Goal: Information Seeking & Learning: Learn about a topic

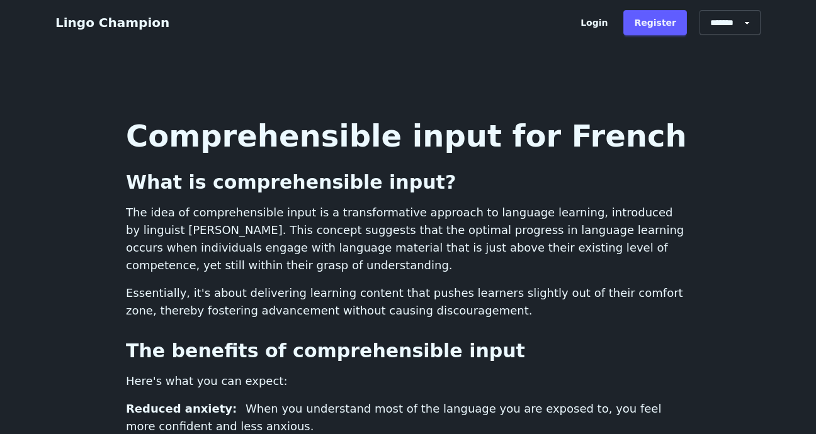
click at [660, 14] on link "Register" at bounding box center [655, 22] width 64 height 25
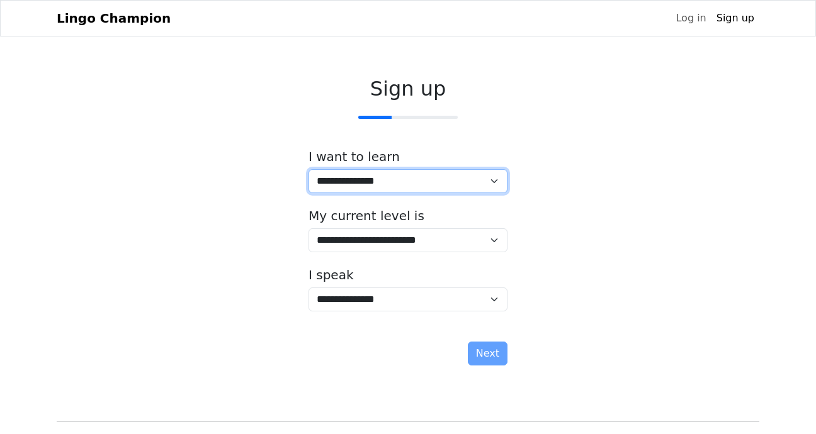
click at [331, 182] on select "**********" at bounding box center [407, 181] width 199 height 24
select select "**"
click at [308, 169] on select "**********" at bounding box center [407, 181] width 199 height 24
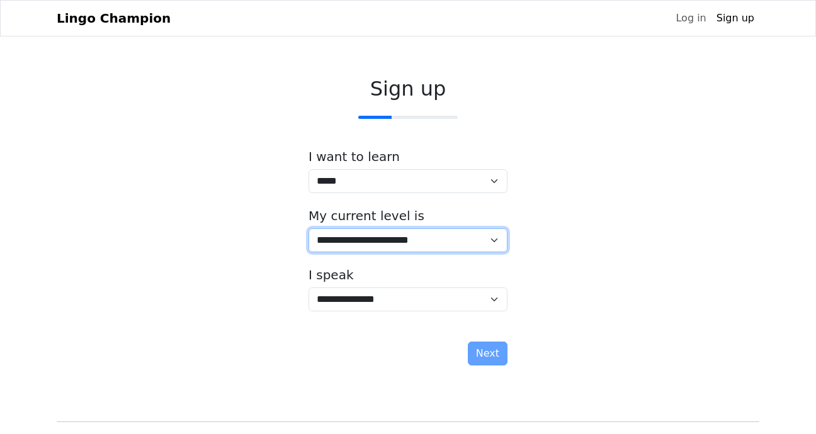
click at [358, 244] on select "**********" at bounding box center [407, 241] width 199 height 24
select select "*"
click at [308, 229] on select "**********" at bounding box center [407, 241] width 199 height 24
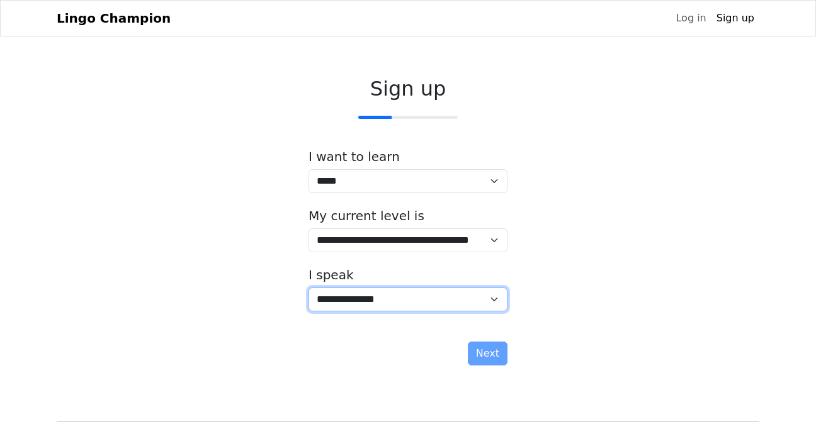
click at [378, 301] on select "**********" at bounding box center [407, 300] width 199 height 24
select select "**"
click at [308, 288] on select "**********" at bounding box center [407, 300] width 199 height 24
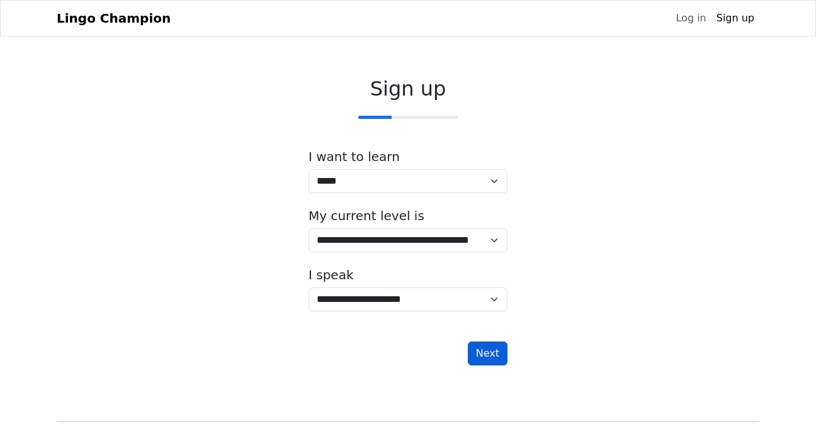
click at [489, 352] on button "Next" at bounding box center [488, 354] width 40 height 24
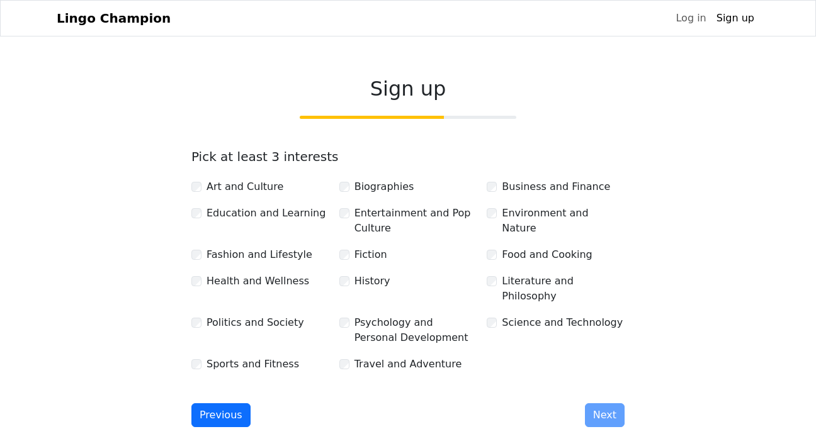
click at [250, 315] on label "Politics and Society" at bounding box center [255, 322] width 98 height 15
click at [602, 404] on button "Next" at bounding box center [605, 416] width 40 height 24
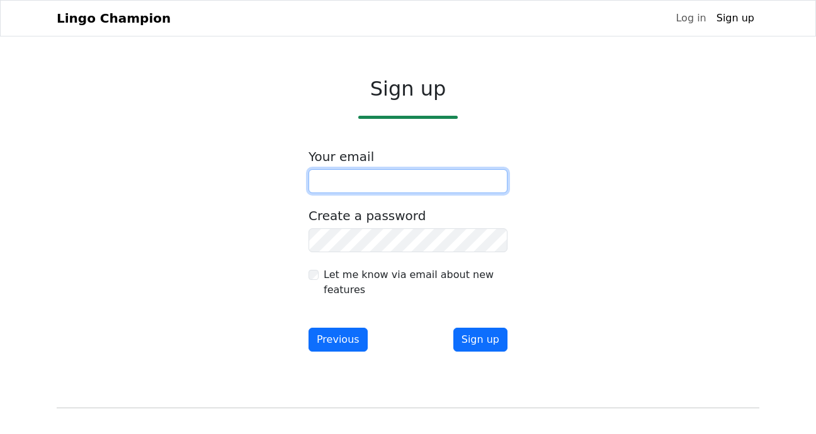
click at [420, 175] on input "email" at bounding box center [407, 181] width 199 height 24
type input "**********"
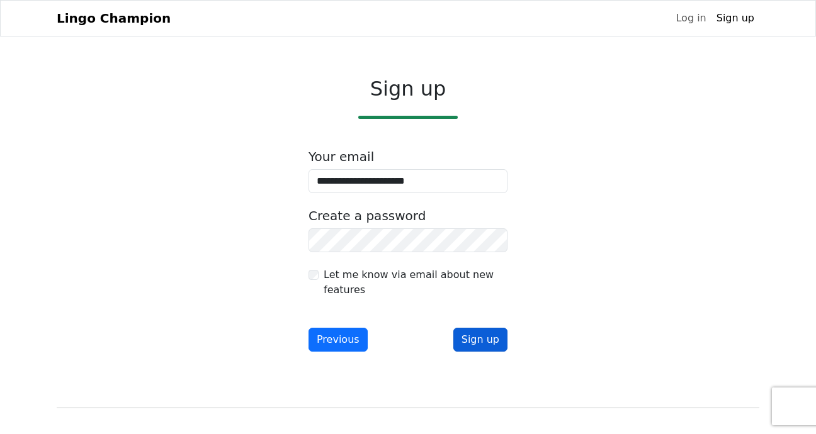
click at [487, 344] on button "Sign up" at bounding box center [480, 340] width 54 height 24
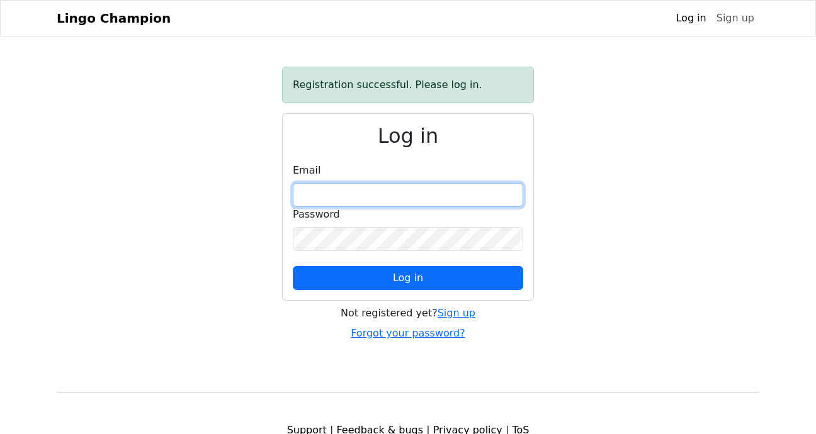
type input "**********"
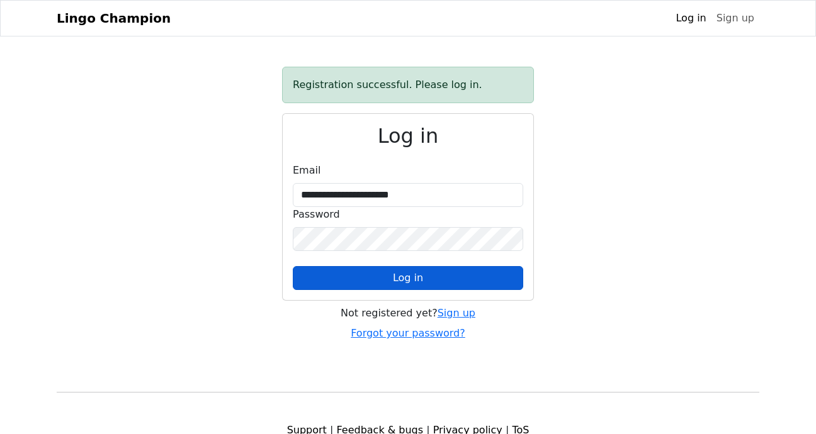
click at [351, 267] on button "Log in" at bounding box center [408, 278] width 230 height 24
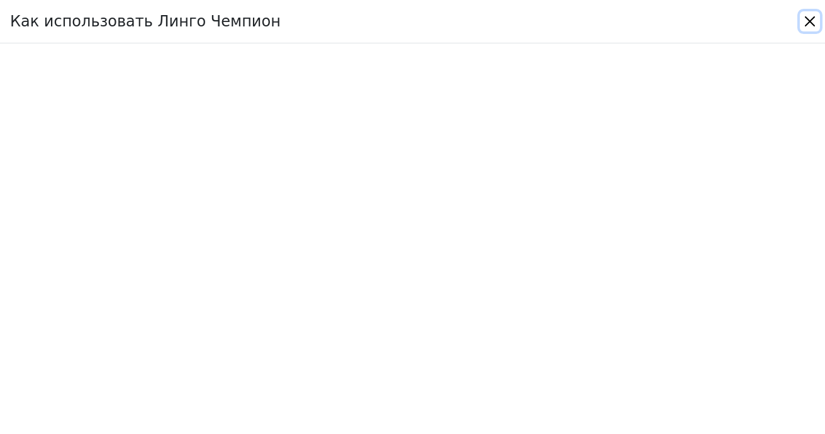
click at [813, 21] on button "Close" at bounding box center [810, 21] width 20 height 20
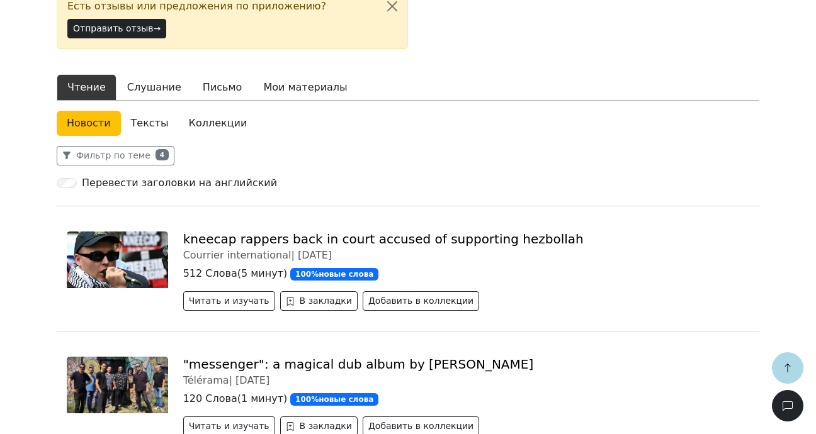
scroll to position [105, 0]
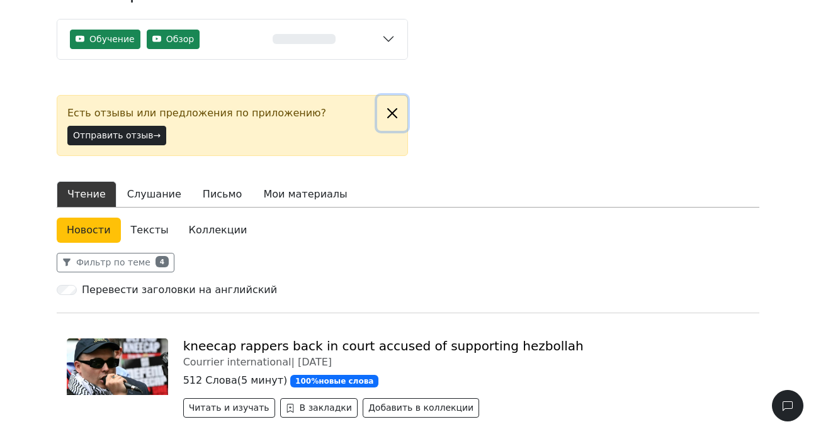
click at [399, 108] on button "Close alert" at bounding box center [392, 113] width 30 height 35
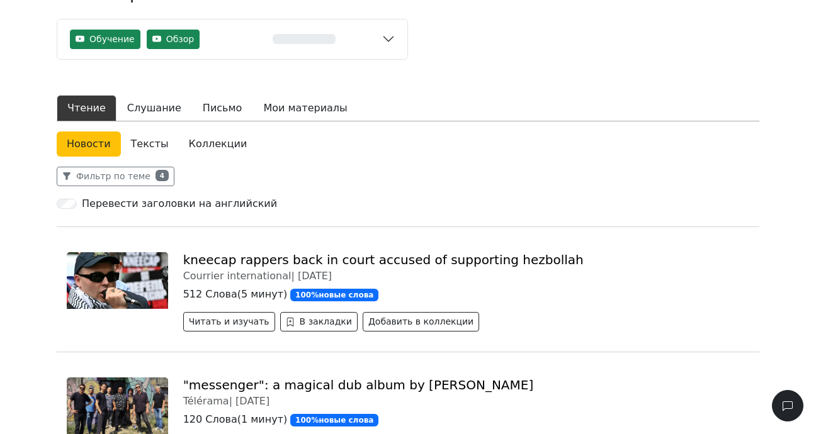
click at [134, 152] on link "Тексты" at bounding box center [150, 144] width 58 height 25
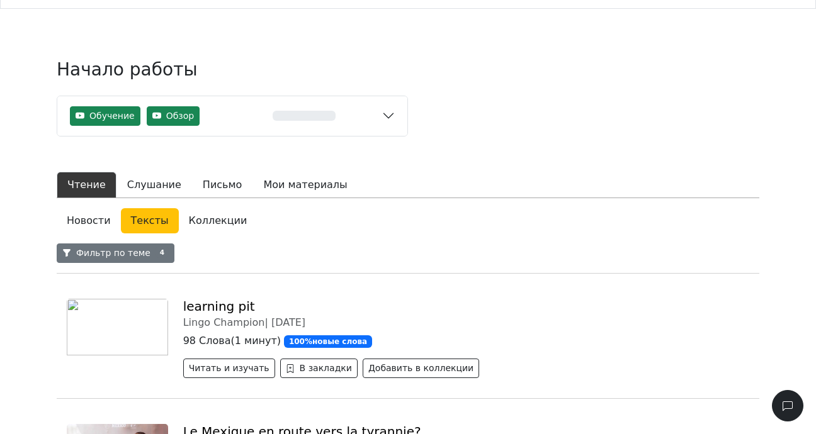
scroll to position [105, 0]
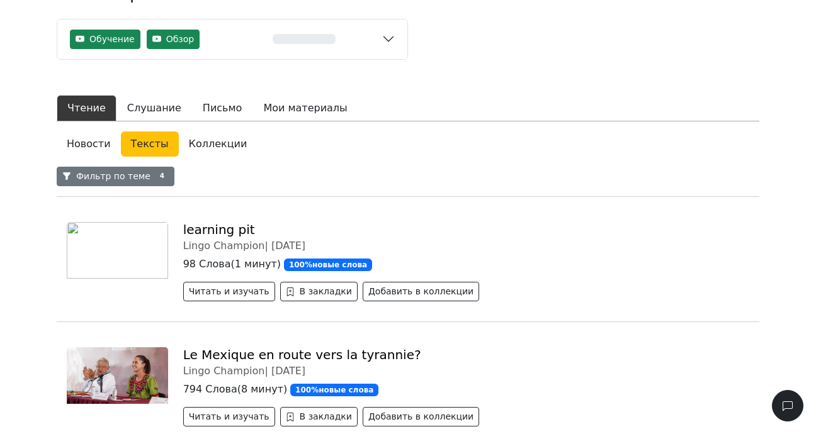
click at [144, 182] on button "Фильтр по теме 4" at bounding box center [116, 177] width 118 height 20
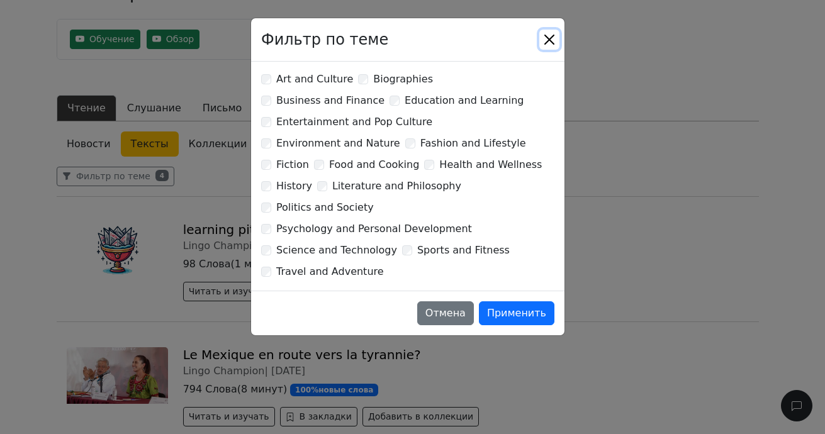
click at [543, 35] on button "Close" at bounding box center [550, 40] width 20 height 20
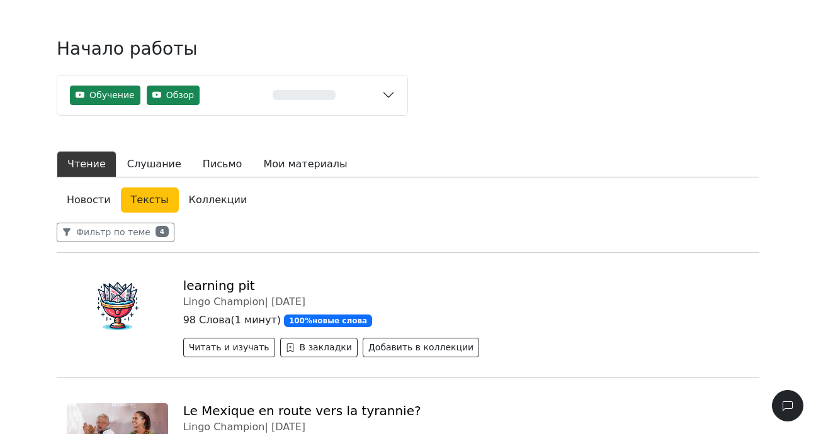
scroll to position [0, 0]
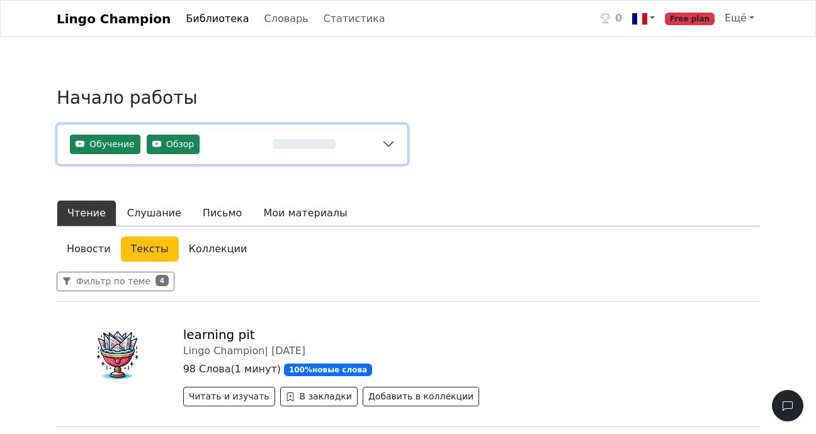
click at [394, 144] on button "Обучение Обзор 0%" at bounding box center [232, 145] width 350 height 40
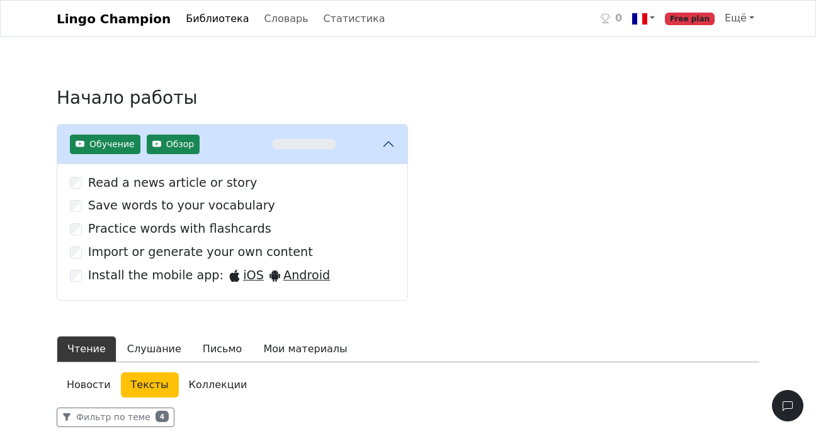
click at [181, 17] on link "Библиотека" at bounding box center [217, 18] width 73 height 25
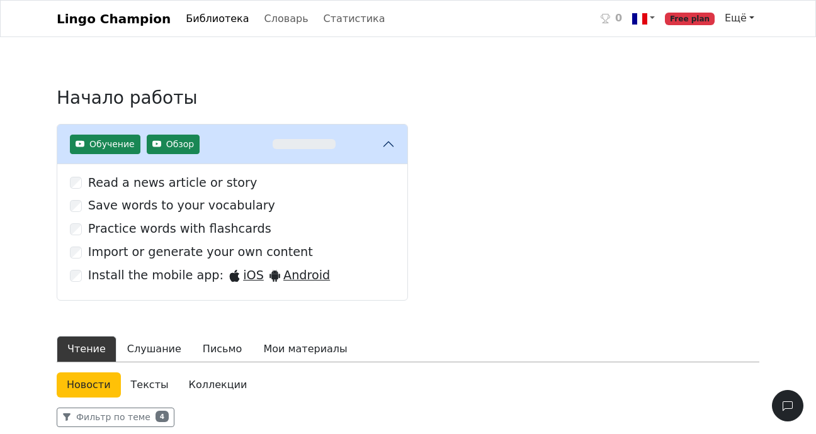
click at [738, 23] on link "Ещё" at bounding box center [740, 18] width 40 height 25
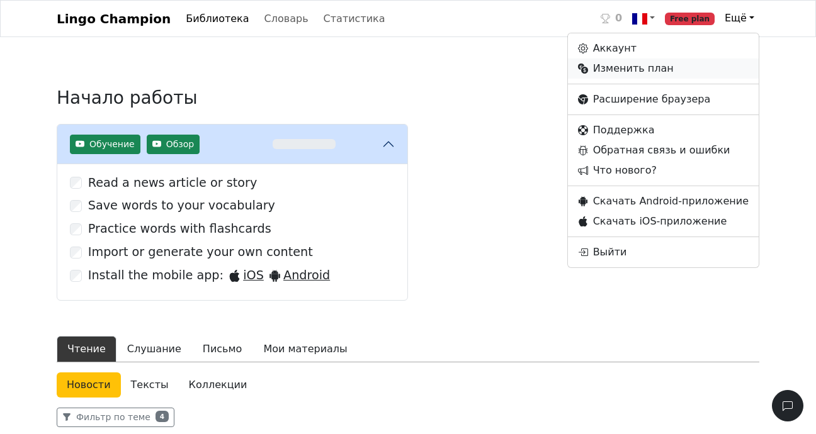
click at [667, 70] on link "Изменить план" at bounding box center [663, 69] width 191 height 20
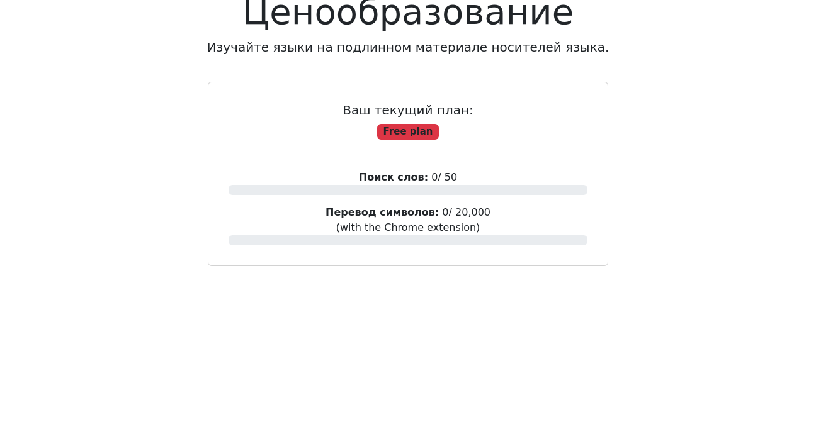
scroll to position [105, 0]
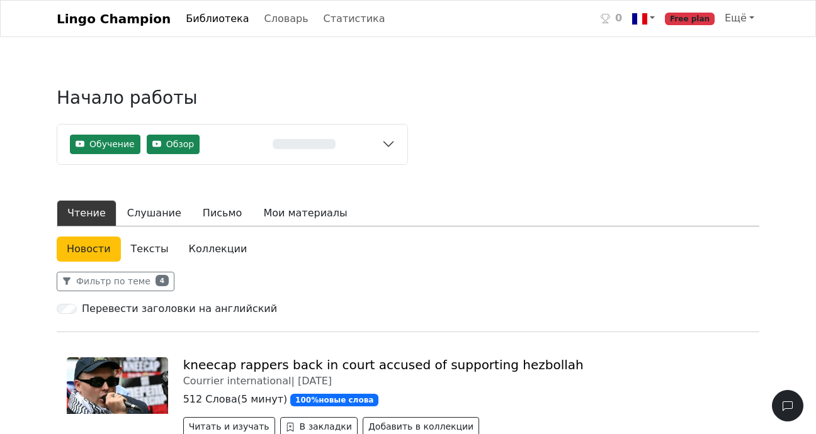
click at [150, 257] on link "Тексты" at bounding box center [150, 249] width 58 height 25
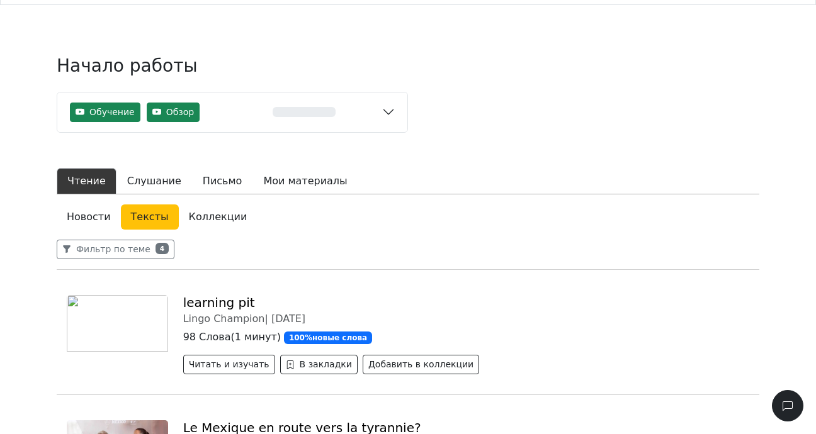
scroll to position [183, 0]
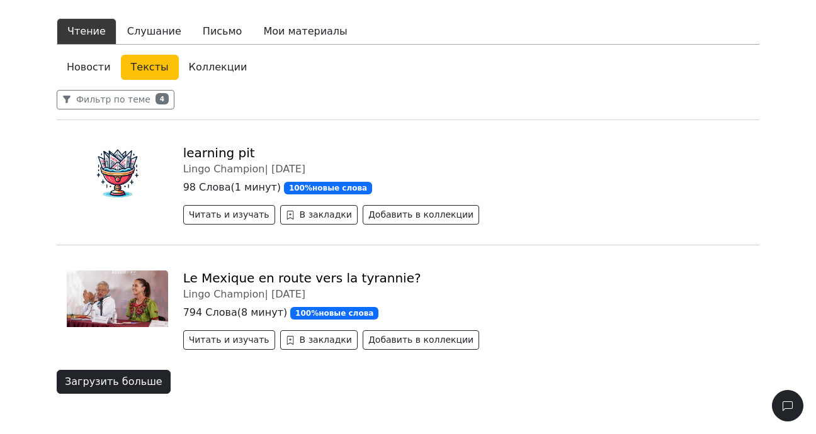
click at [123, 383] on button "Загрузить больше" at bounding box center [114, 382] width 114 height 24
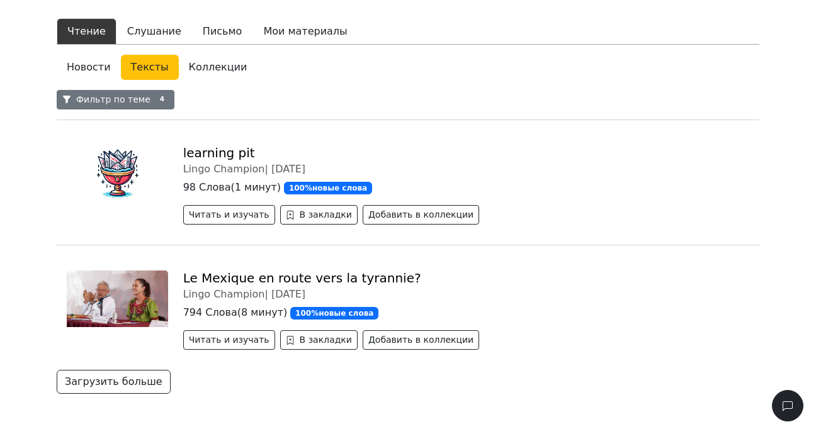
click at [139, 106] on button "Фильтр по теме 4" at bounding box center [116, 100] width 118 height 20
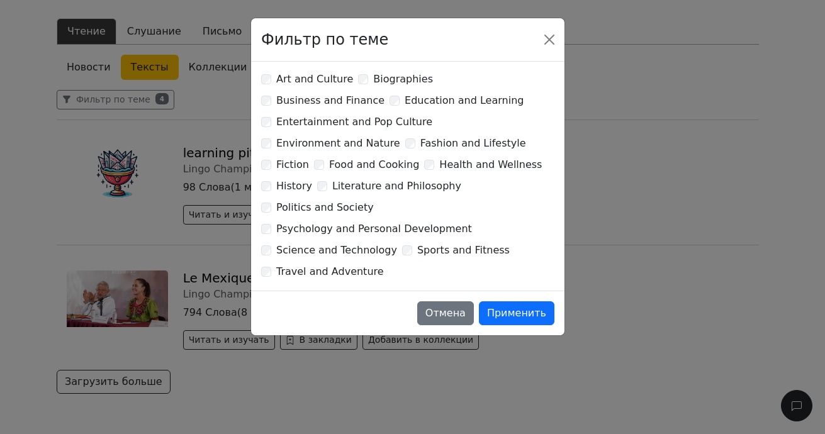
click at [373, 84] on label "Biographies" at bounding box center [403, 79] width 60 height 15
click at [319, 243] on label "Science and Technology" at bounding box center [336, 250] width 121 height 15
click at [317, 264] on label "Travel and Adventure" at bounding box center [330, 271] width 108 height 15
click at [320, 222] on label "Psychology and Personal Development" at bounding box center [374, 229] width 196 height 15
click at [316, 156] on div "Art and Culture Biographies Business and Finance Education and Learning Enterta…" at bounding box center [407, 176] width 293 height 209
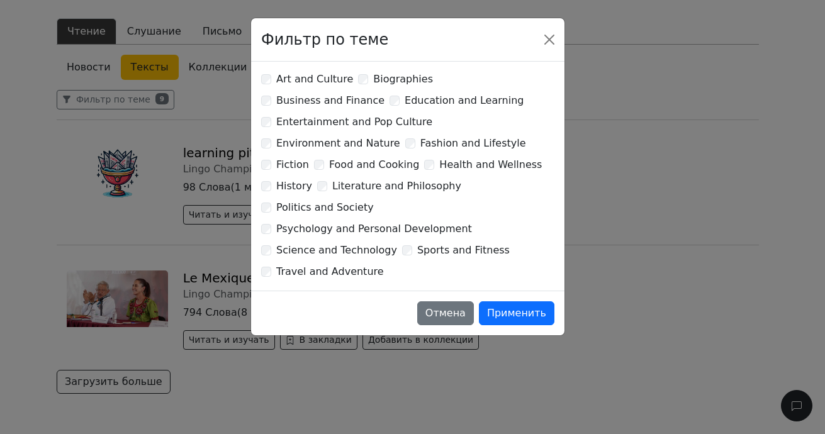
drag, startPoint x: 315, startPoint y: 139, endPoint x: 315, endPoint y: 118, distance: 21.4
click at [329, 157] on label "Food and Cooking" at bounding box center [374, 164] width 90 height 15
click at [315, 136] on label "Environment and Nature" at bounding box center [338, 143] width 124 height 15
click at [439, 157] on label "Health and Wellness" at bounding box center [490, 164] width 103 height 15
click at [421, 136] on label "Fashion and Lifestyle" at bounding box center [474, 143] width 106 height 15
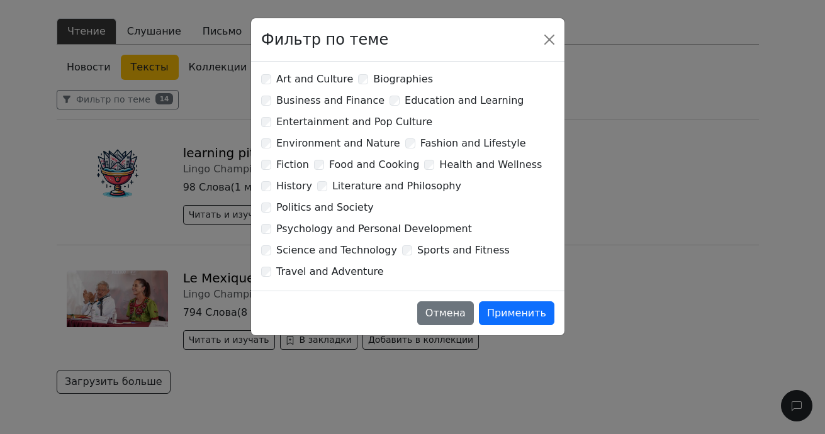
click at [421, 88] on div "Art and Culture Biographies Business and Finance Education and Learning Enterta…" at bounding box center [407, 176] width 293 height 209
click at [424, 87] on div "Art and Culture Biographies Business and Finance Education and Learning Enterta…" at bounding box center [407, 176] width 293 height 209
click at [309, 157] on div "Fiction" at bounding box center [285, 164] width 48 height 15
click at [467, 157] on label "Health and Wellness" at bounding box center [490, 164] width 103 height 15
click at [312, 179] on div "History" at bounding box center [286, 186] width 51 height 15
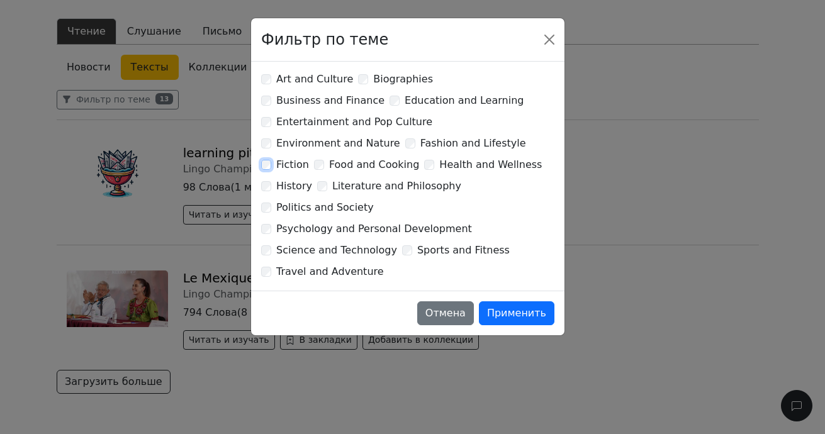
click at [309, 157] on div "Fiction" at bounding box center [285, 164] width 48 height 15
click at [515, 302] on button "Применить" at bounding box center [517, 314] width 76 height 24
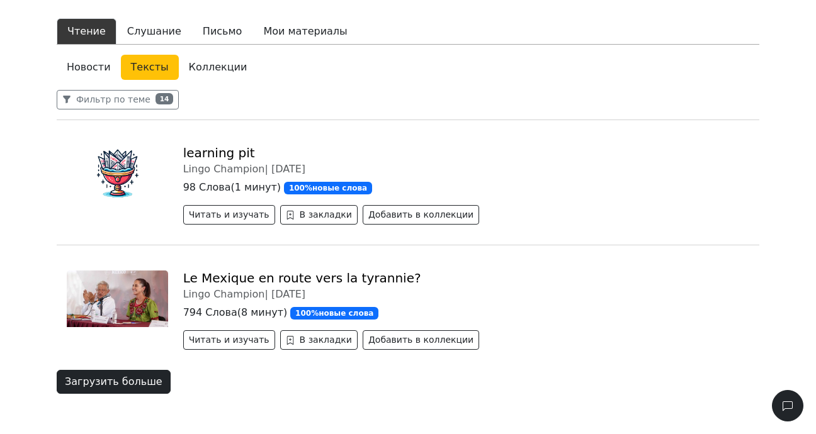
click at [139, 375] on button "Загрузить больше" at bounding box center [114, 382] width 114 height 24
click at [195, 62] on link "Коллекции" at bounding box center [218, 67] width 79 height 25
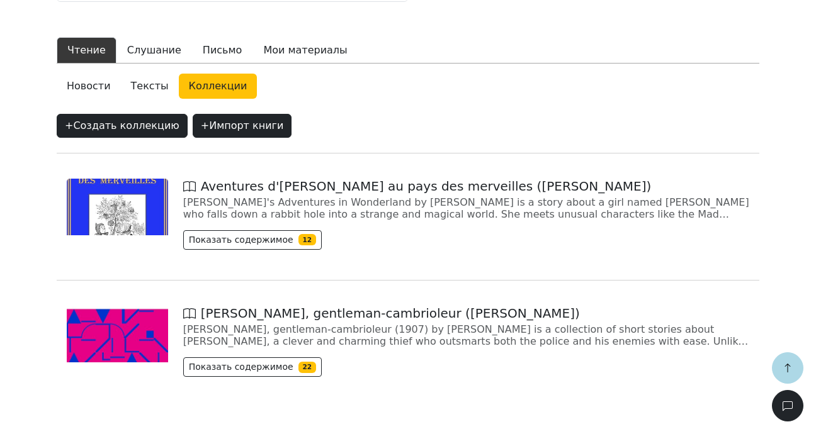
scroll to position [209, 0]
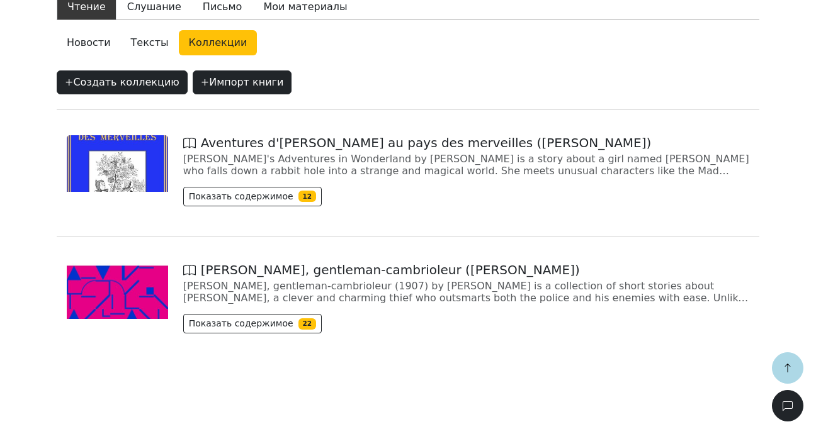
click at [128, 40] on link "Тексты" at bounding box center [150, 42] width 58 height 25
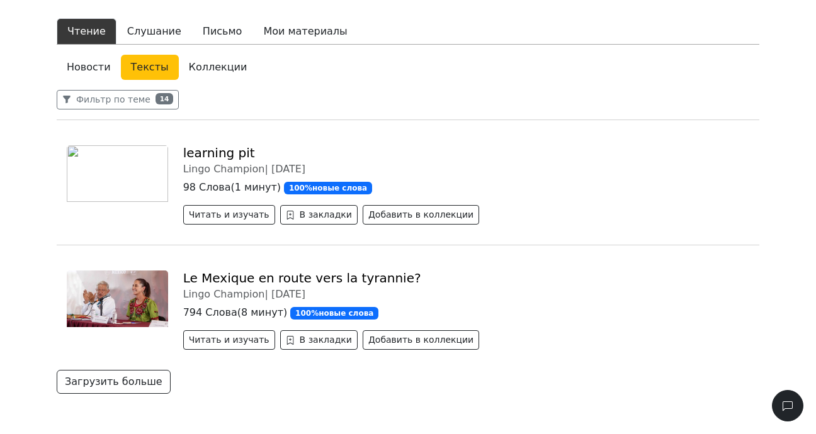
scroll to position [183, 0]
click at [203, 154] on link "learning pit" at bounding box center [219, 152] width 72 height 15
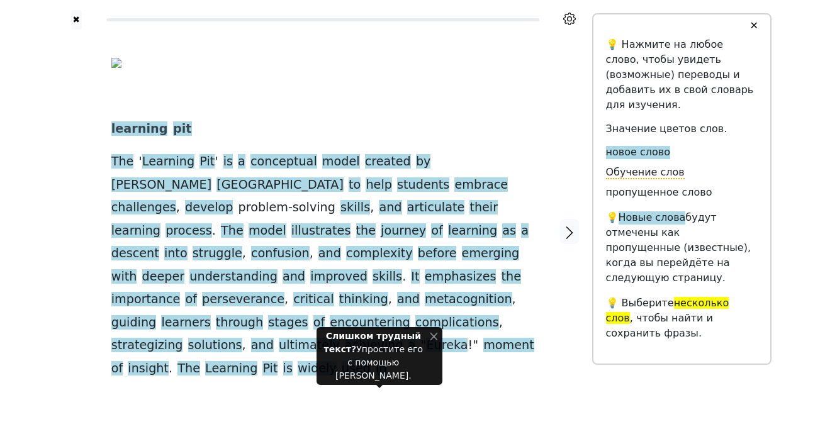
click at [757, 23] on button "✕" at bounding box center [753, 25] width 23 height 23
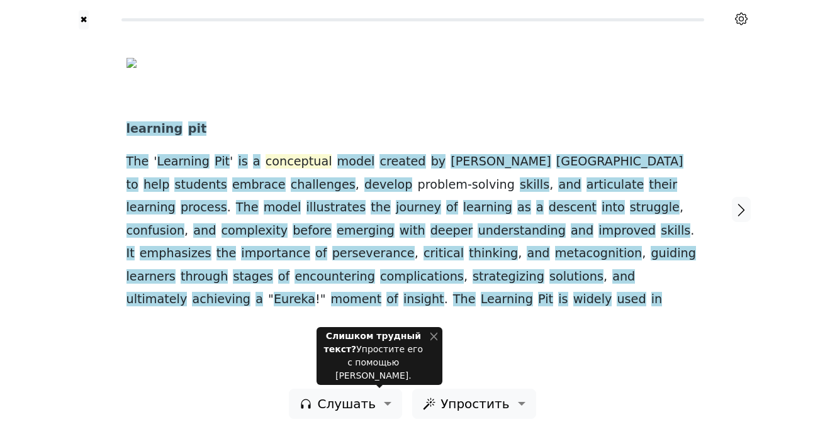
click at [295, 157] on span "conceptual" at bounding box center [299, 162] width 67 height 16
click at [337, 159] on span "model" at bounding box center [356, 162] width 38 height 16
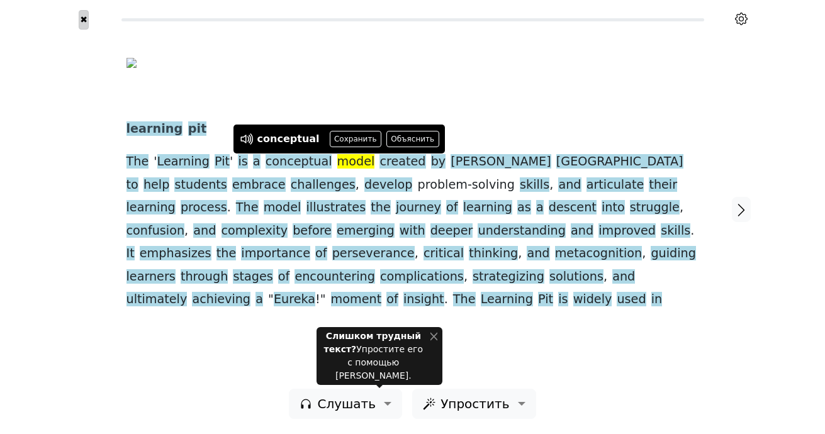
click at [79, 16] on button "✖" at bounding box center [84, 20] width 11 height 20
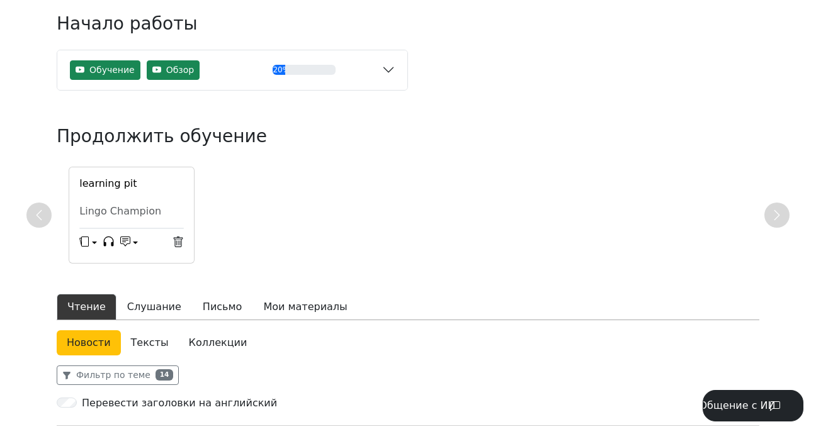
scroll to position [105, 0]
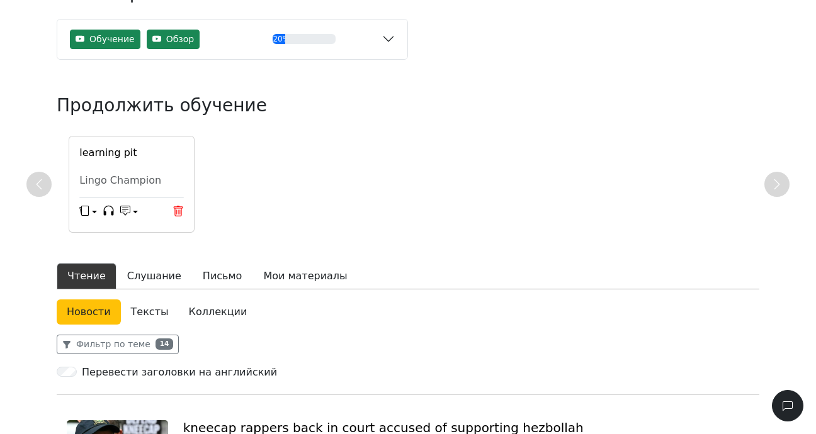
click at [181, 208] on icon at bounding box center [178, 211] width 9 height 11
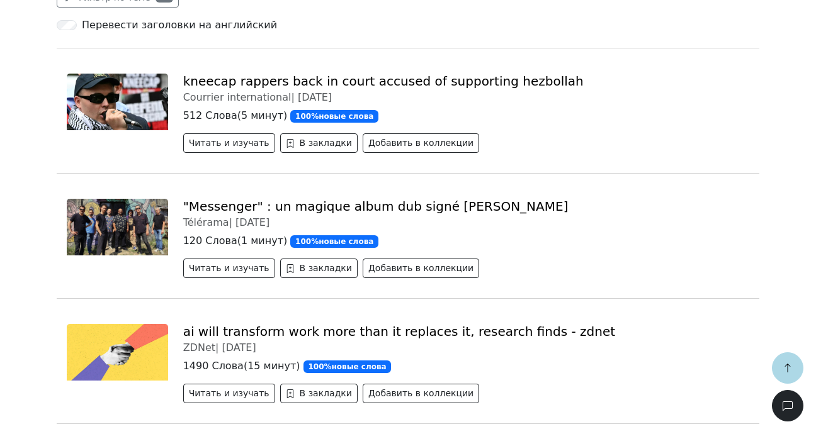
scroll to position [315, 0]
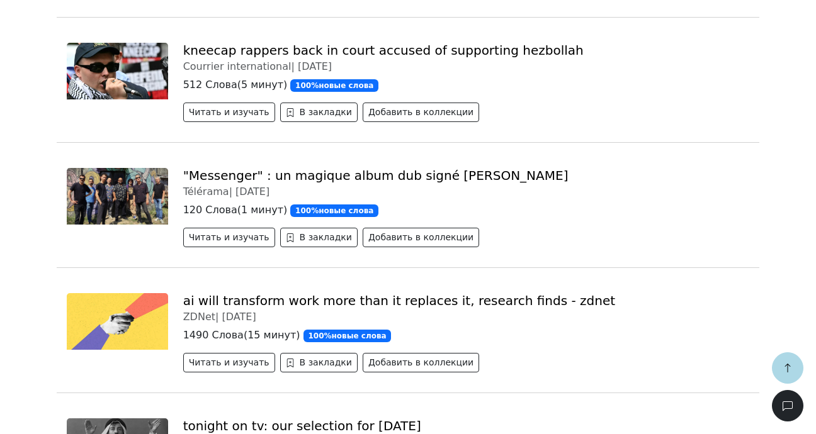
click at [306, 180] on link ""Messenger" : un magique album dub signé Zentone" at bounding box center [375, 175] width 385 height 15
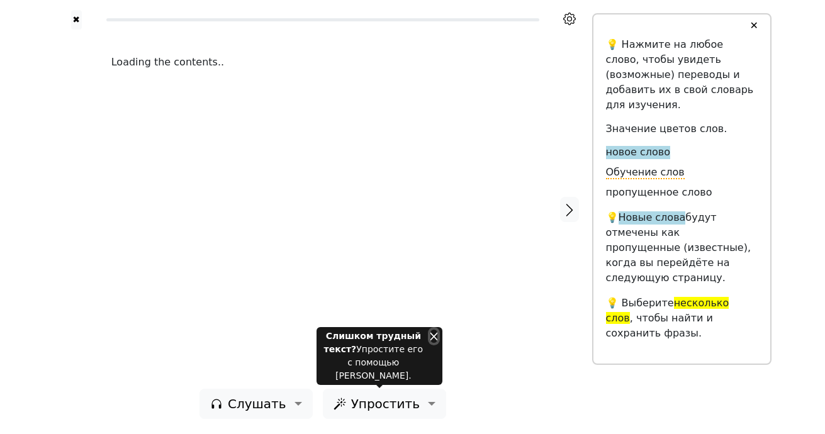
click at [434, 343] on button "Close" at bounding box center [434, 336] width 7 height 13
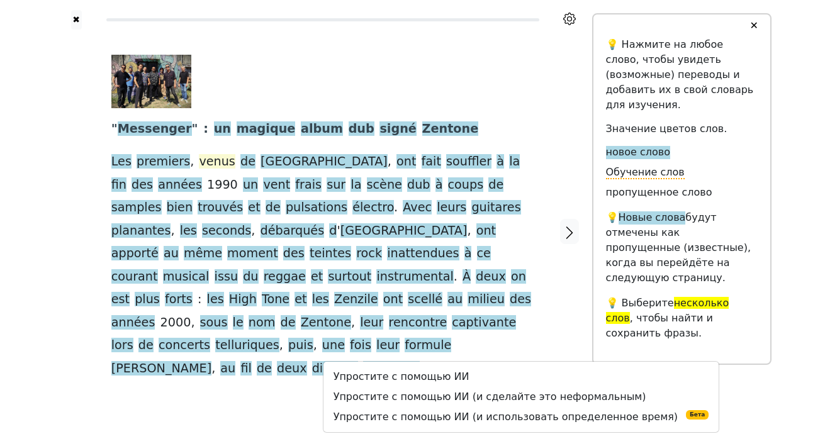
click at [212, 163] on span "venus" at bounding box center [217, 162] width 36 height 16
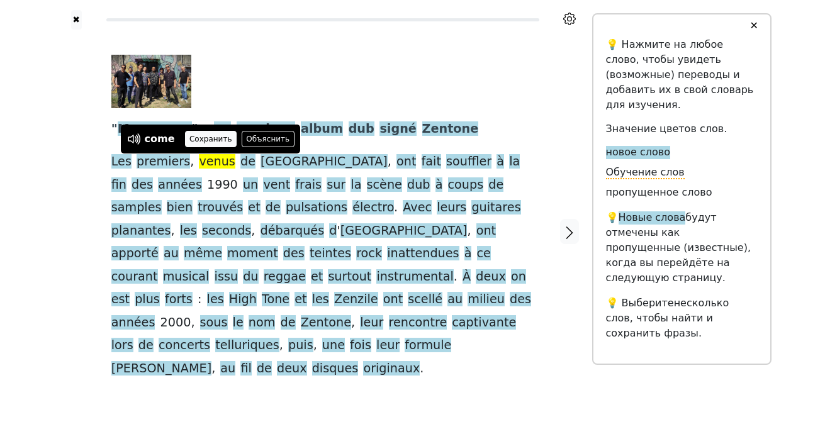
click at [195, 136] on button "Сохранить" at bounding box center [211, 139] width 52 height 16
